Goal: Transaction & Acquisition: Purchase product/service

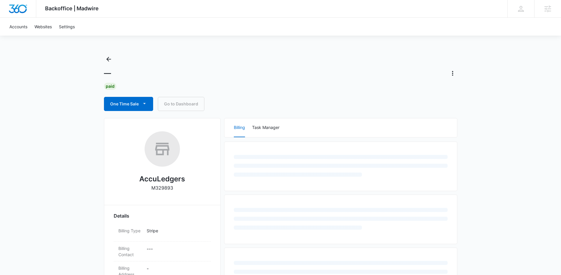
click at [190, 81] on div "— Paid One Time Sale Go to Dashboard" at bounding box center [280, 82] width 353 height 57
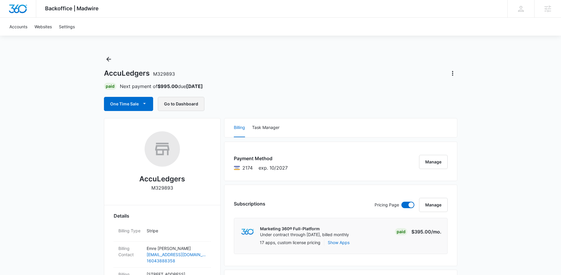
click at [179, 109] on button "Go to Dashboard" at bounding box center [181, 104] width 47 height 14
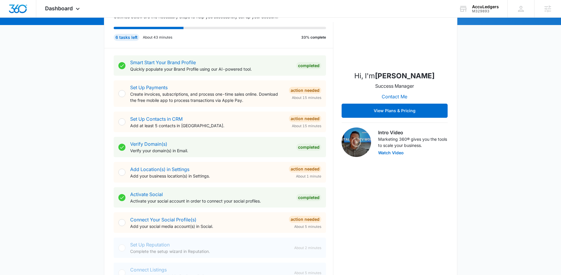
scroll to position [16, 0]
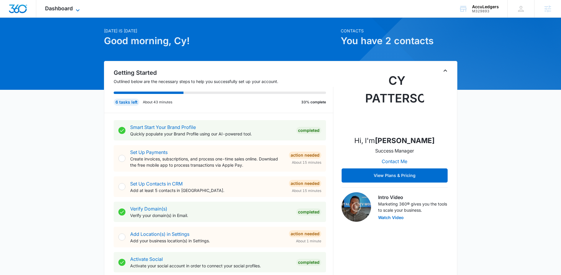
click at [65, 8] on span "Dashboard" at bounding box center [59, 8] width 28 height 6
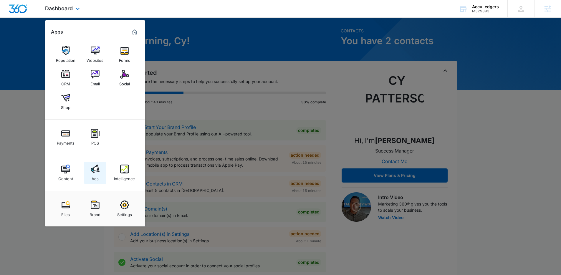
click at [96, 173] on div "Ads" at bounding box center [95, 177] width 7 height 8
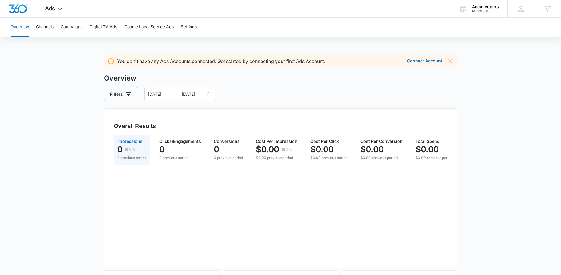
click at [198, 28] on div "Overview Channels Campaigns Digital TV Ads Google Local Service Ads Settings" at bounding box center [280, 27] width 547 height 19
click at [190, 27] on button "Settings" at bounding box center [189, 27] width 16 height 19
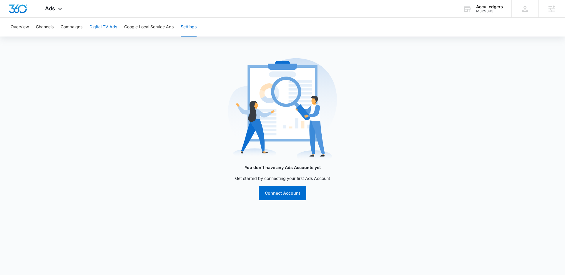
click at [115, 24] on button "Digital TV Ads" at bounding box center [104, 27] width 28 height 19
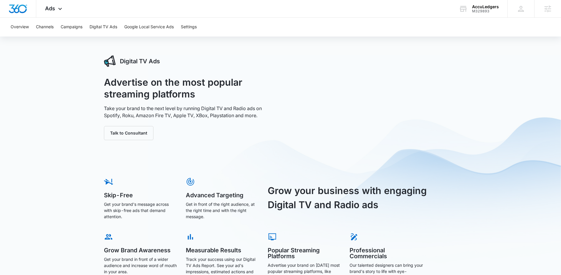
click at [60, 29] on div "Overview Channels Campaigns Digital TV Ads Google Local Service Ads Settings" at bounding box center [280, 27] width 547 height 19
click at [70, 29] on button "Campaigns" at bounding box center [72, 27] width 22 height 19
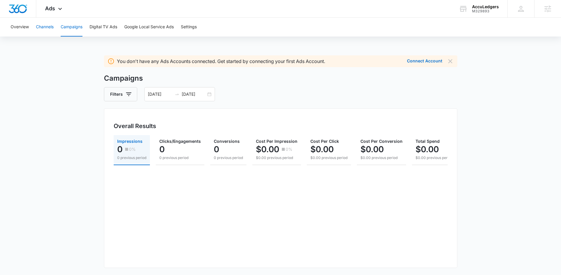
click at [39, 29] on button "Channels" at bounding box center [45, 27] width 18 height 19
click at [14, 30] on button "Overview" at bounding box center [20, 27] width 18 height 19
click at [62, 11] on icon at bounding box center [60, 10] width 7 height 7
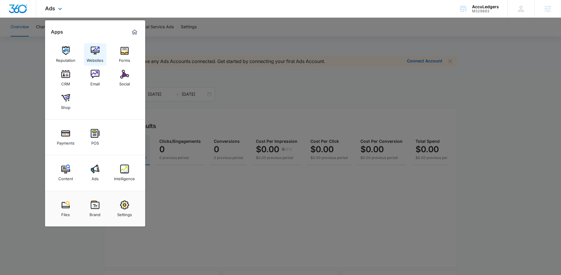
click at [92, 58] on div "Websites" at bounding box center [95, 59] width 17 height 8
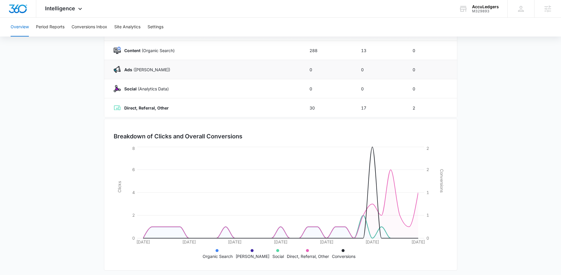
scroll to position [90, 0]
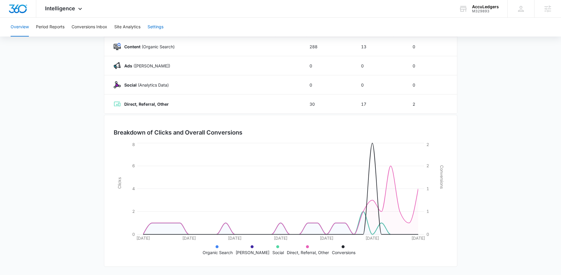
click at [158, 23] on button "Settings" at bounding box center [156, 27] width 16 height 19
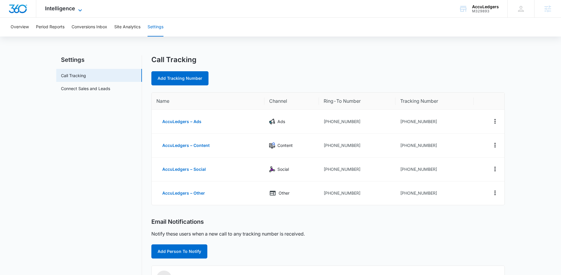
click at [70, 7] on span "Intelligence" at bounding box center [60, 8] width 30 height 6
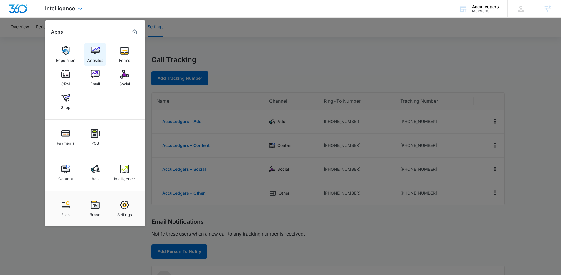
click at [95, 57] on div "Websites" at bounding box center [95, 59] width 17 height 8
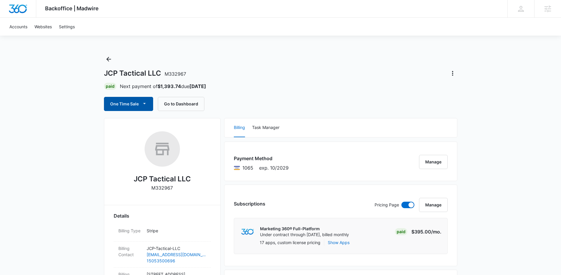
click at [135, 104] on button "One Time Sale" at bounding box center [128, 104] width 49 height 14
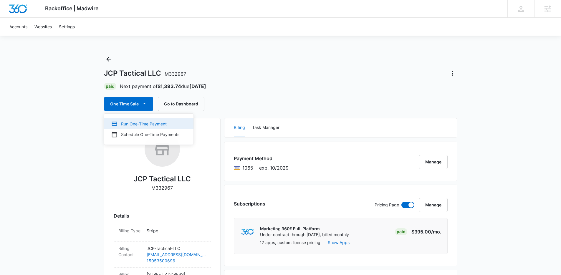
click at [142, 121] on div "Run One-Time Payment" at bounding box center [145, 124] width 68 height 6
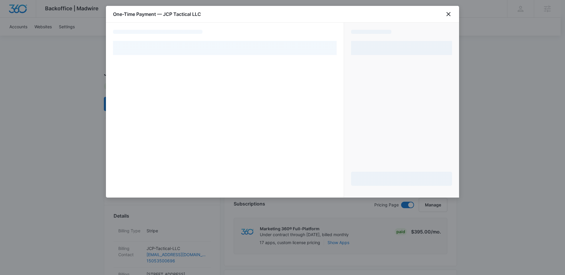
select select "pm_1RqcIaA4n8RTgNjUsoRPmG92"
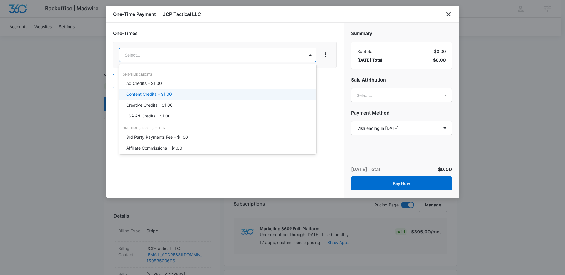
click at [165, 92] on p "Content Credits – $1.00" at bounding box center [149, 94] width 46 height 6
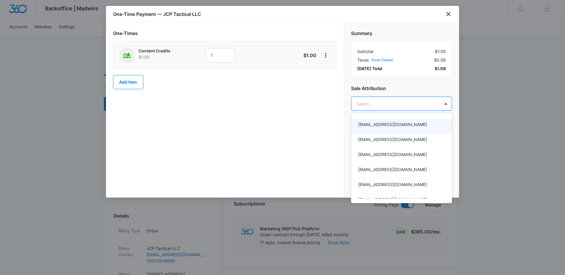
click at [397, 98] on div at bounding box center [282, 137] width 565 height 275
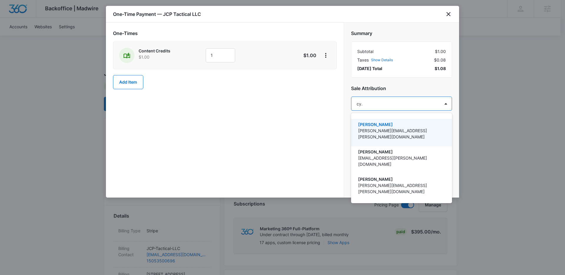
type input "cy.p"
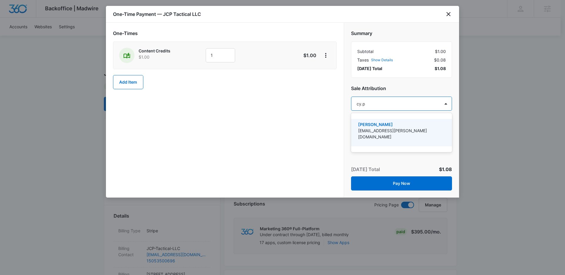
click at [395, 128] on p "[EMAIL_ADDRESS][PERSON_NAME][DOMAIN_NAME]" at bounding box center [401, 133] width 86 height 12
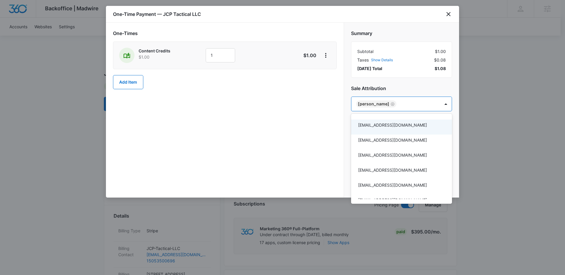
click at [341, 95] on div at bounding box center [282, 137] width 565 height 275
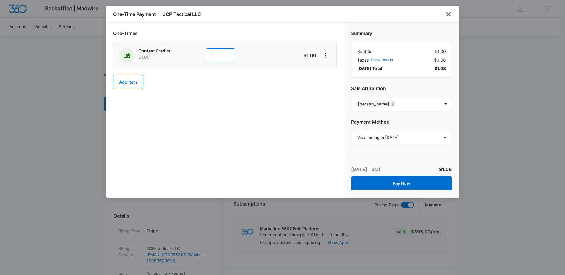
click at [221, 55] on input "1" at bounding box center [220, 55] width 29 height 14
type input "1000"
click at [289, 133] on div "One-Times Content Credits $1.00 1000 $1,000.00 Add Item" at bounding box center [225, 110] width 238 height 175
click at [390, 137] on select "Select a payment method Visa ending in 1065 New payment method Monthly invoice" at bounding box center [401, 137] width 101 height 14
click at [478, 107] on div at bounding box center [282, 137] width 565 height 275
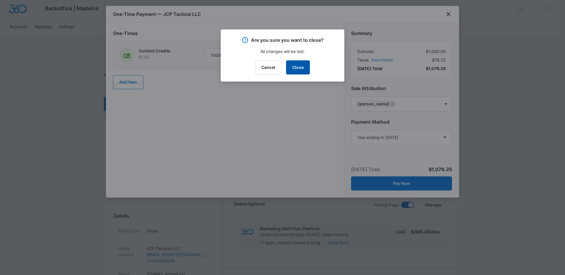
click at [303, 74] on button "Close" at bounding box center [298, 67] width 24 height 14
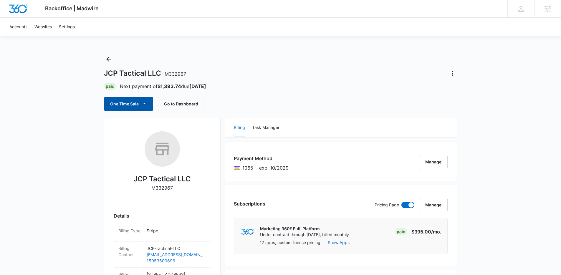
click at [140, 106] on button "One Time Sale" at bounding box center [128, 104] width 49 height 14
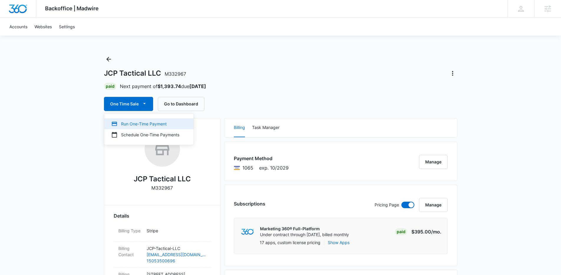
click at [152, 123] on div "Run One-Time Payment" at bounding box center [145, 124] width 68 height 6
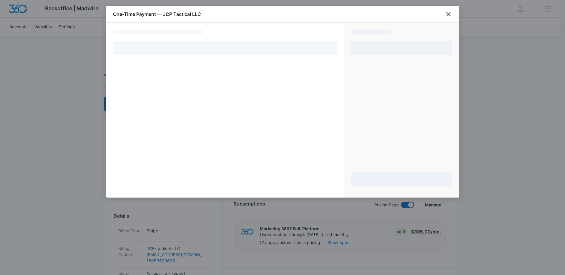
select select "pm_1RqcIaA4n8RTgNjUsoRPmG92"
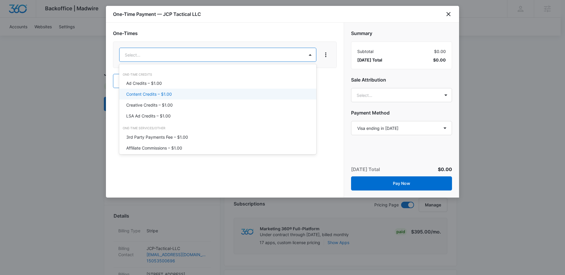
click at [150, 93] on p "Content Credits – $1.00" at bounding box center [149, 94] width 46 height 6
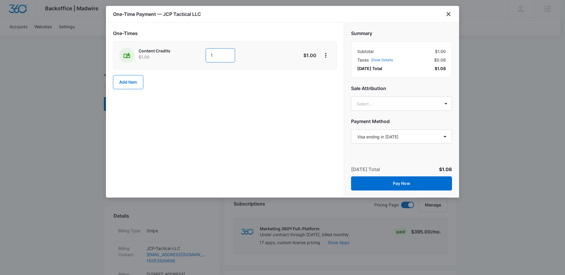
click at [209, 54] on input "1" at bounding box center [220, 55] width 29 height 14
click at [216, 55] on input "1" at bounding box center [220, 55] width 29 height 14
type input "1000"
click at [275, 105] on div "One-Times Content Credits $1.00 1000 $1,000.00 Add Item" at bounding box center [225, 110] width 238 height 175
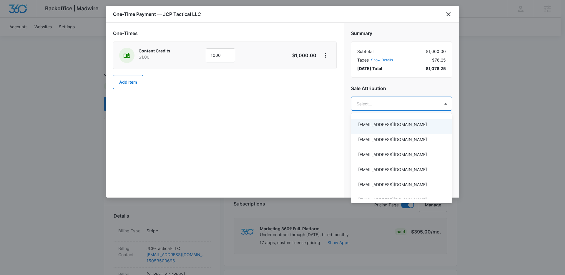
click at [396, 107] on div at bounding box center [282, 137] width 565 height 275
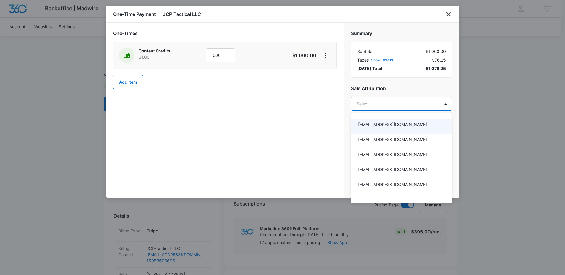
click at [396, 107] on div at bounding box center [282, 137] width 565 height 275
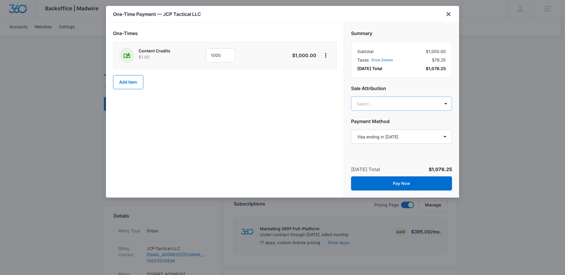
type input "cy.pa"
click at [407, 124] on p "[PERSON_NAME]" at bounding box center [401, 124] width 86 height 6
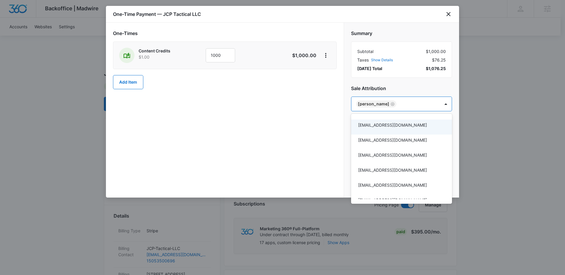
click at [343, 124] on div at bounding box center [282, 137] width 565 height 275
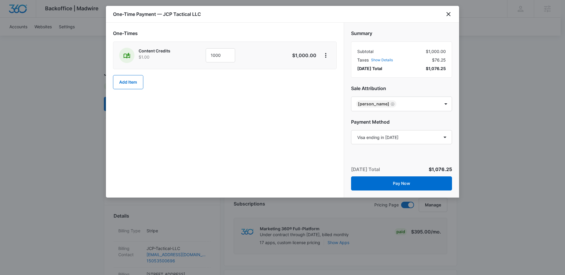
click at [386, 144] on div "Summary Subtotal $1,000.00 Taxes Show Details $76.25 Today’s Total $1,076.25 Sa…" at bounding box center [401, 84] width 115 height 123
click at [445, 15] on icon "close" at bounding box center [448, 14] width 7 height 7
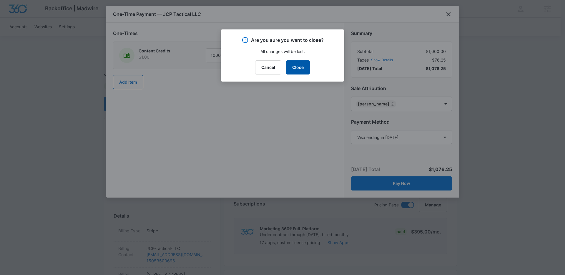
click at [309, 69] on button "Close" at bounding box center [298, 67] width 24 height 14
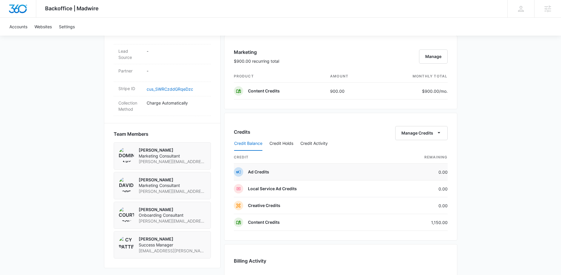
scroll to position [359, 0]
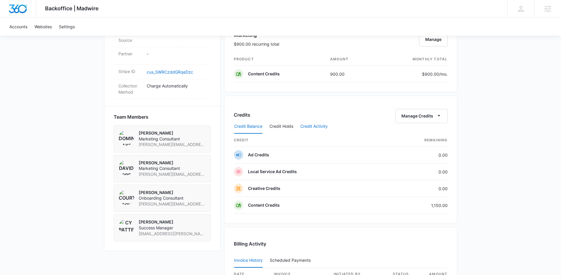
click at [313, 126] on button "Credit Activity" at bounding box center [313, 127] width 27 height 14
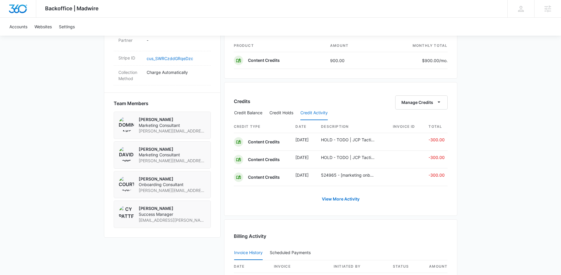
scroll to position [404, 0]
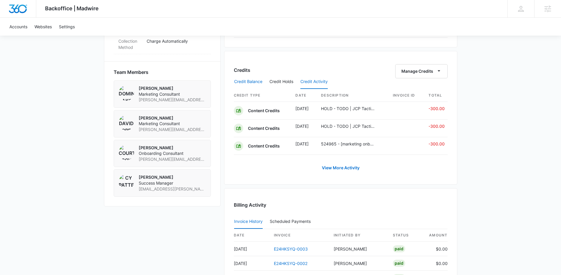
click at [255, 85] on button "Credit Balance" at bounding box center [248, 82] width 28 height 14
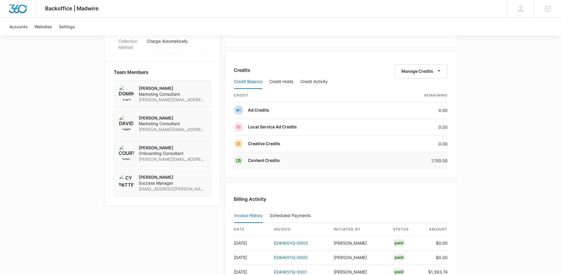
click at [279, 165] on td "Content Credits" at bounding box center [309, 160] width 151 height 17
click at [271, 161] on p "Content Credits" at bounding box center [264, 161] width 32 height 6
click at [276, 75] on button "Credit Holds" at bounding box center [281, 82] width 24 height 14
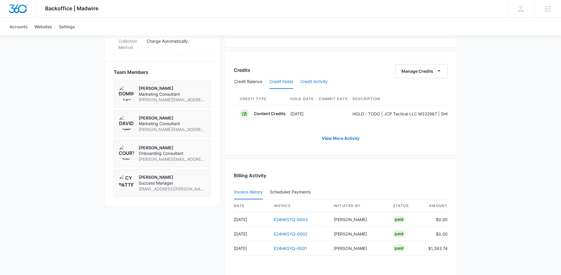
click at [315, 83] on button "Credit Activity" at bounding box center [313, 82] width 27 height 14
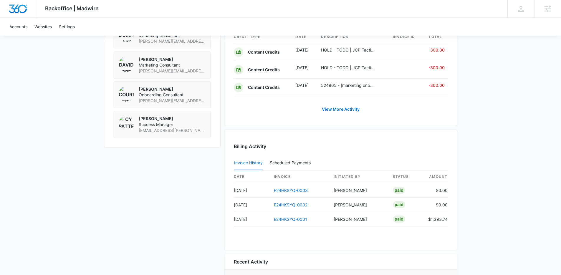
scroll to position [451, 0]
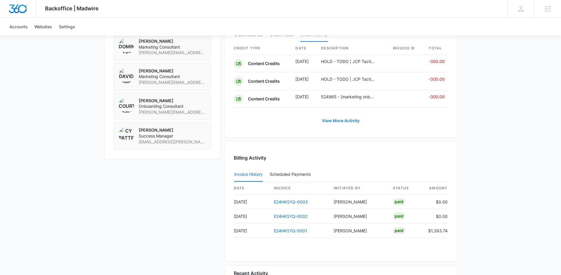
click at [332, 121] on link "View More Activity" at bounding box center [340, 121] width 49 height 14
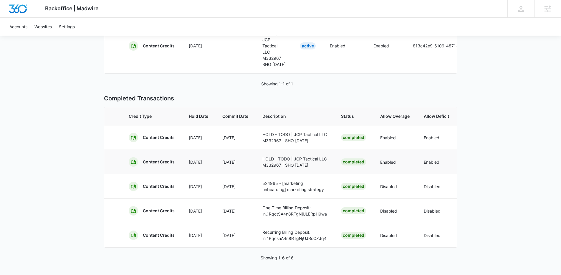
scroll to position [134, 0]
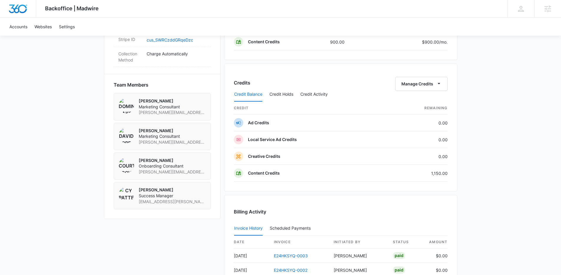
scroll to position [390, 0]
click at [437, 166] on td "1,150.00" at bounding box center [416, 174] width 62 height 17
click at [437, 175] on td "1,150.00" at bounding box center [416, 174] width 62 height 17
click at [361, 186] on div "Credits Manage Credits Credit Balance Credit Holds Credit Activity credit Remai…" at bounding box center [340, 129] width 233 height 128
click at [267, 179] on div "Content Credits" at bounding box center [264, 174] width 32 height 9
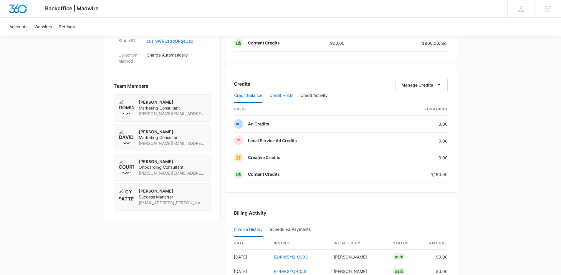
click at [276, 99] on button "Credit Holds" at bounding box center [281, 96] width 24 height 14
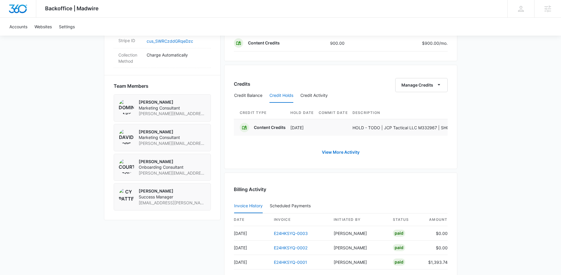
click at [284, 130] on div "Content Credits" at bounding box center [270, 127] width 32 height 9
click at [301, 93] on button "Credit Activity" at bounding box center [313, 96] width 27 height 14
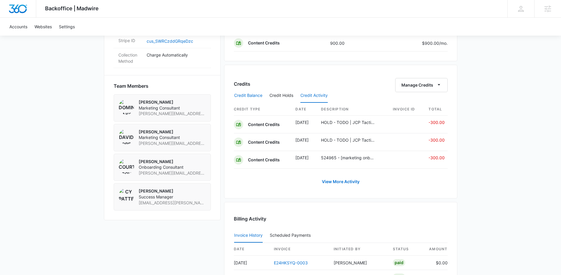
click at [243, 96] on button "Credit Balance" at bounding box center [248, 96] width 28 height 14
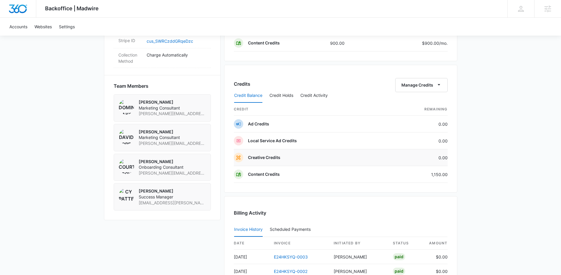
scroll to position [375, 0]
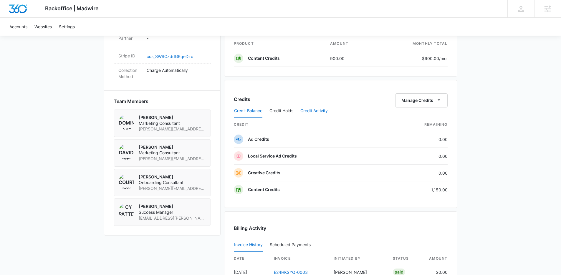
click at [312, 109] on button "Credit Activity" at bounding box center [313, 111] width 27 height 14
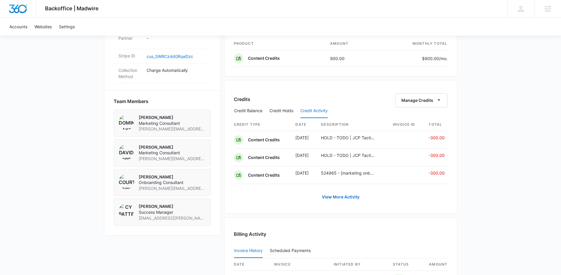
click at [267, 114] on div "Credit Balance Credit Holds Credit Activity" at bounding box center [341, 111] width 214 height 15
click at [253, 112] on button "Credit Balance" at bounding box center [248, 111] width 28 height 14
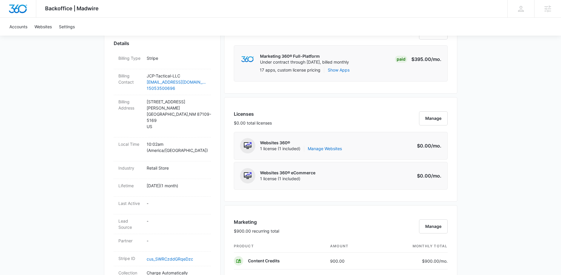
scroll to position [0, 0]
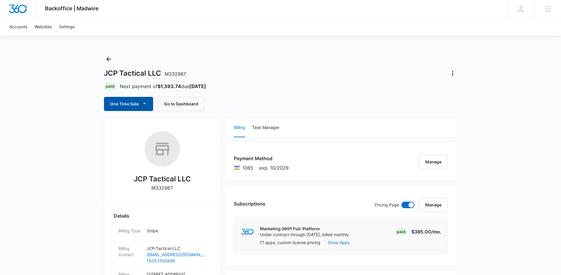
click at [131, 105] on button "One Time Sale" at bounding box center [128, 104] width 49 height 14
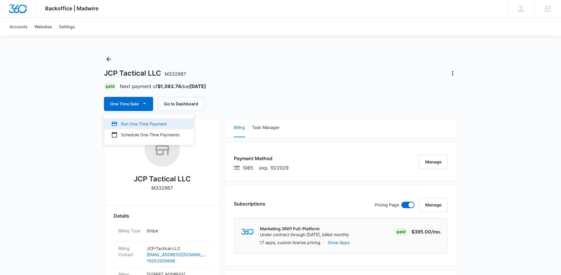
click at [148, 124] on div "Run One-Time Payment" at bounding box center [145, 124] width 68 height 6
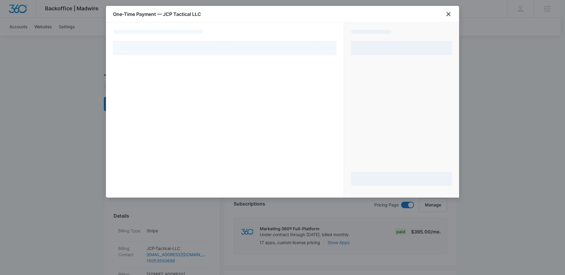
select select "pm_1RqcIaA4n8RTgNjUsoRPmG92"
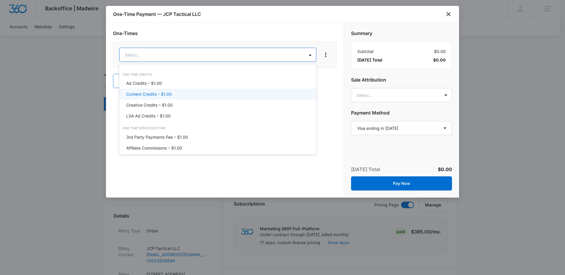
click at [173, 92] on div "Content Credits – $1.00" at bounding box center [217, 94] width 182 height 6
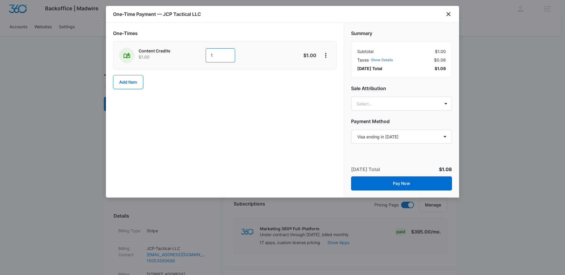
click at [221, 54] on input "1" at bounding box center [220, 55] width 29 height 14
type input "1000"
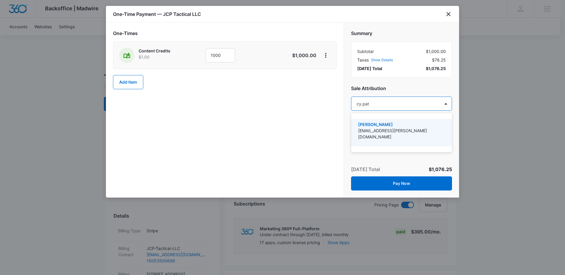
type input "cy.patt"
click at [363, 124] on p "[PERSON_NAME]" at bounding box center [401, 124] width 86 height 6
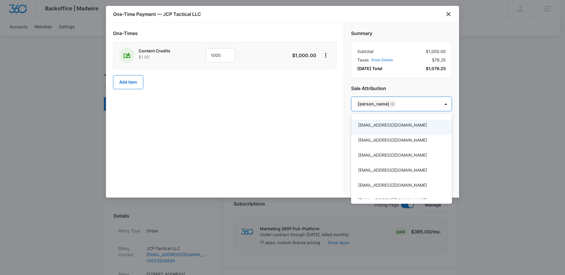
click at [338, 124] on div at bounding box center [282, 137] width 565 height 275
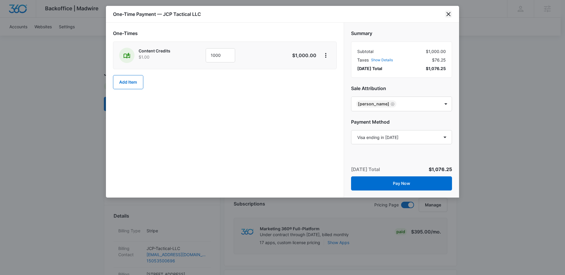
click at [449, 15] on icon "close" at bounding box center [448, 14] width 7 height 7
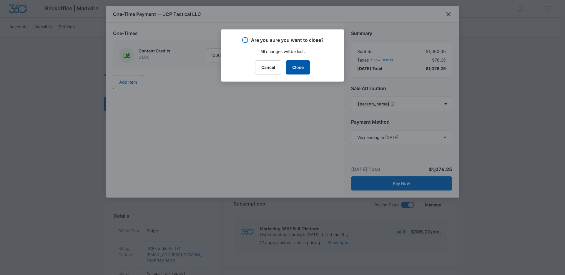
click at [304, 67] on button "Close" at bounding box center [298, 67] width 24 height 14
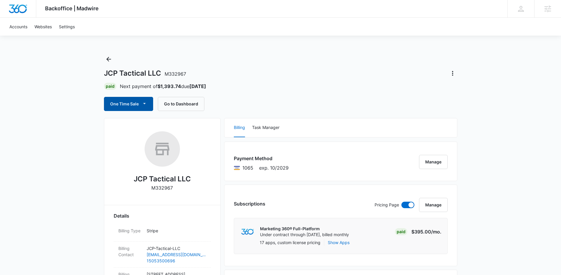
click at [125, 108] on button "One Time Sale" at bounding box center [128, 104] width 49 height 14
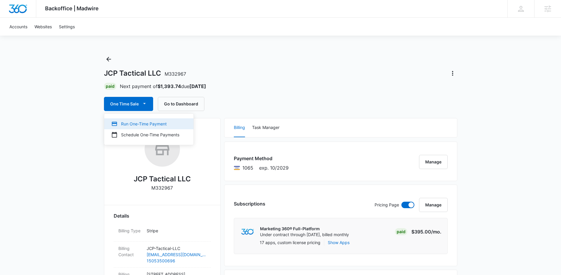
click at [131, 123] on div "Run One-Time Payment" at bounding box center [145, 124] width 68 height 6
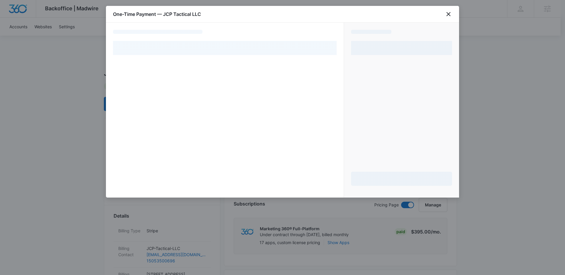
select select "pm_1RqcIaA4n8RTgNjUsoRPmG92"
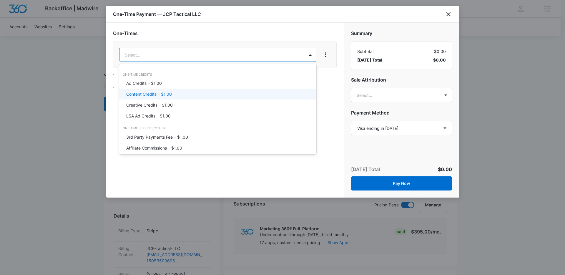
click at [166, 94] on p "Content Credits – $1.00" at bounding box center [149, 94] width 46 height 6
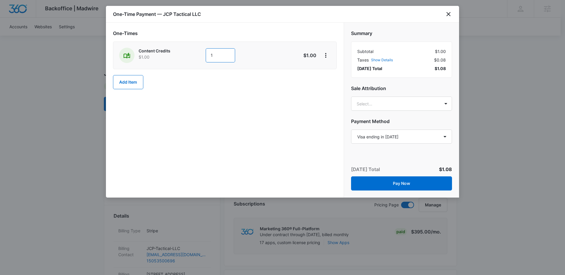
click at [234, 59] on input "1" at bounding box center [220, 55] width 29 height 14
type input "1000"
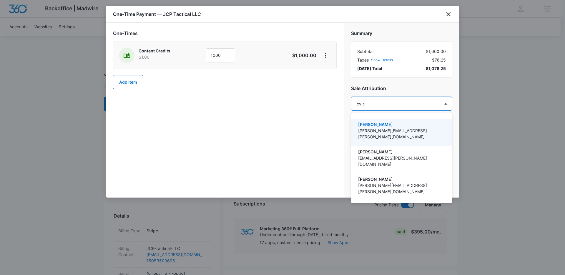
type input "cy.pa"
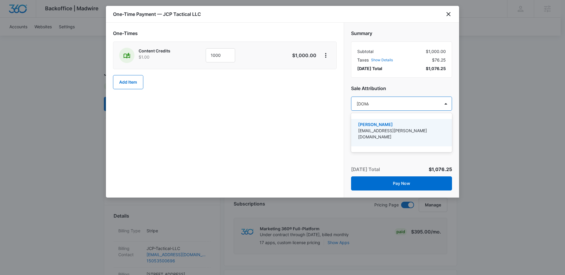
click at [394, 132] on p "[EMAIL_ADDRESS][PERSON_NAME][DOMAIN_NAME]" at bounding box center [401, 133] width 86 height 12
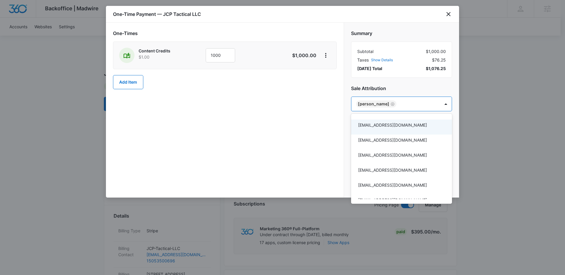
click at [325, 112] on div at bounding box center [282, 137] width 565 height 275
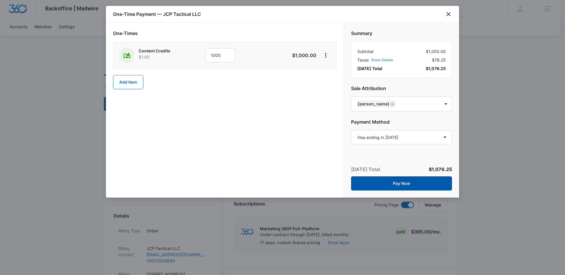
click at [382, 180] on button "Pay Now" at bounding box center [401, 183] width 101 height 14
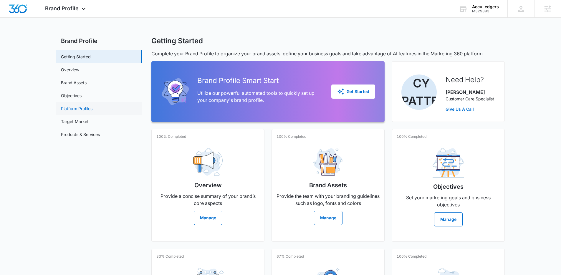
click at [92, 108] on link "Platform Profiles" at bounding box center [77, 108] width 32 height 6
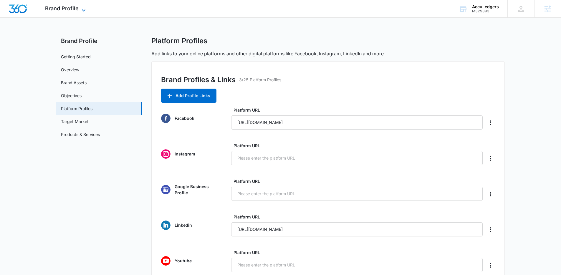
click at [83, 10] on icon at bounding box center [83, 10] width 7 height 7
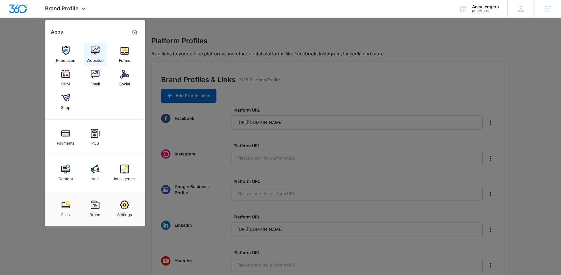
click at [95, 57] on div "Websites" at bounding box center [95, 59] width 17 height 8
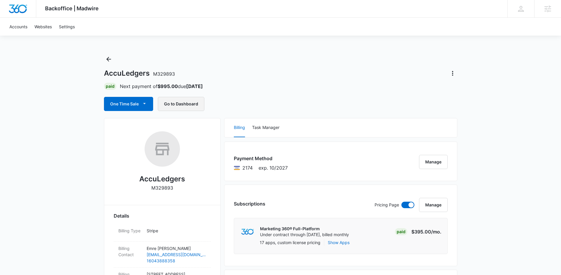
click at [186, 97] on button "Go to Dashboard" at bounding box center [181, 104] width 47 height 14
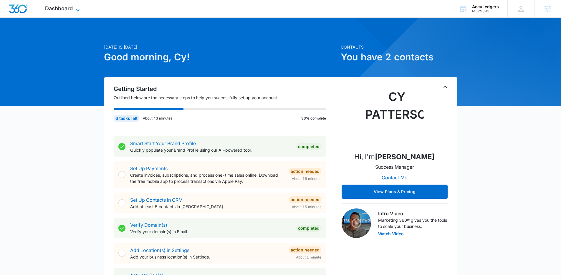
click at [68, 8] on span "Dashboard" at bounding box center [59, 8] width 28 height 6
